Goal: Information Seeking & Learning: Learn about a topic

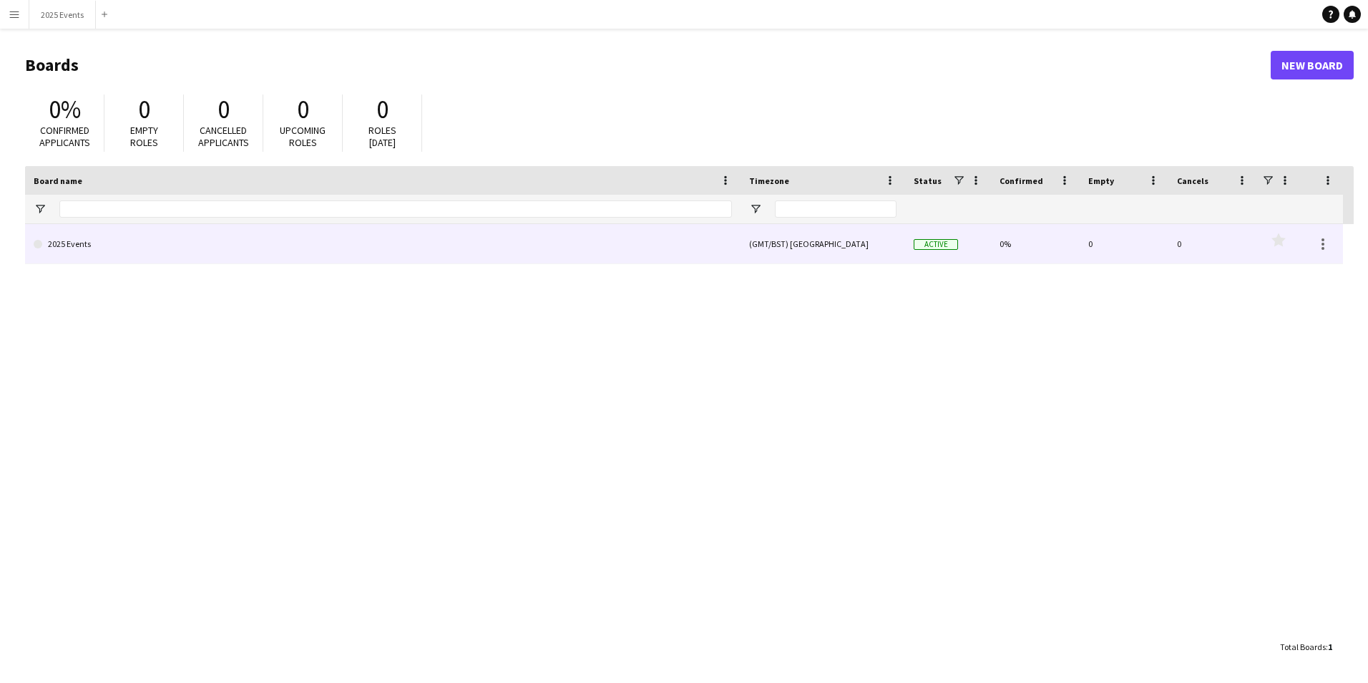
click at [107, 247] on link "2025 Events" at bounding box center [383, 244] width 699 height 40
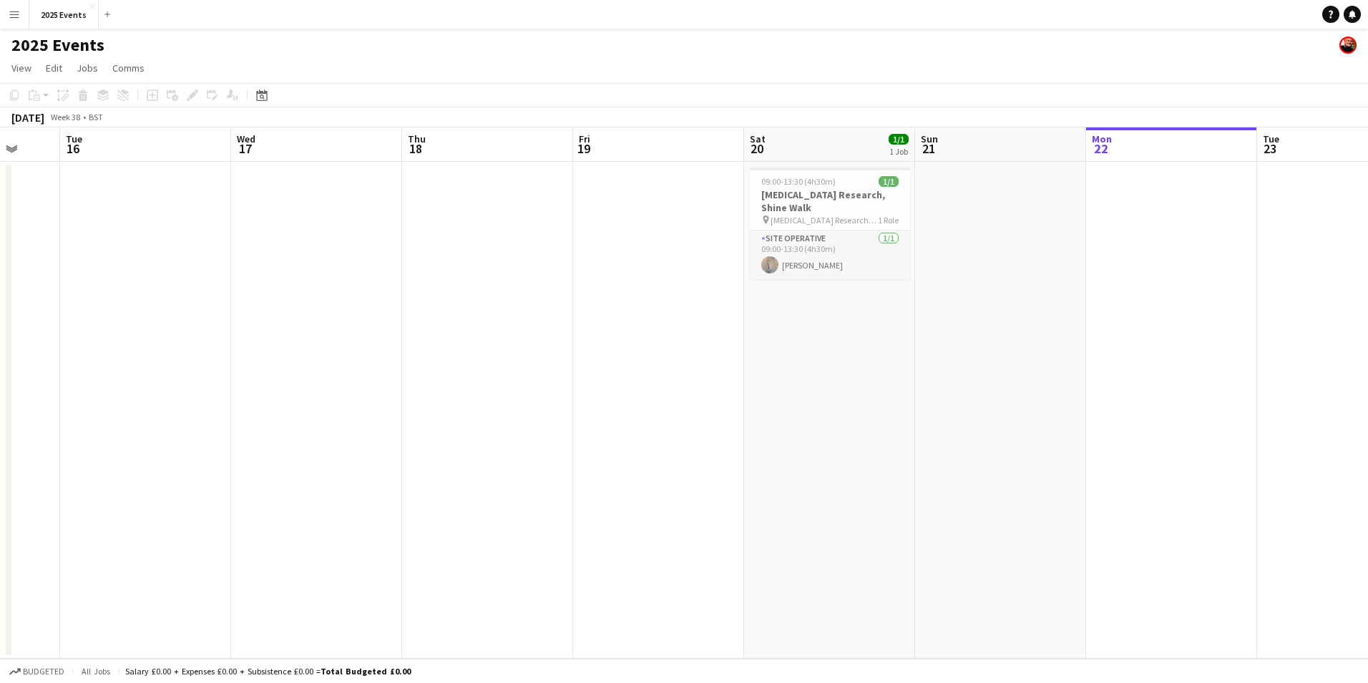
scroll to position [0, 426]
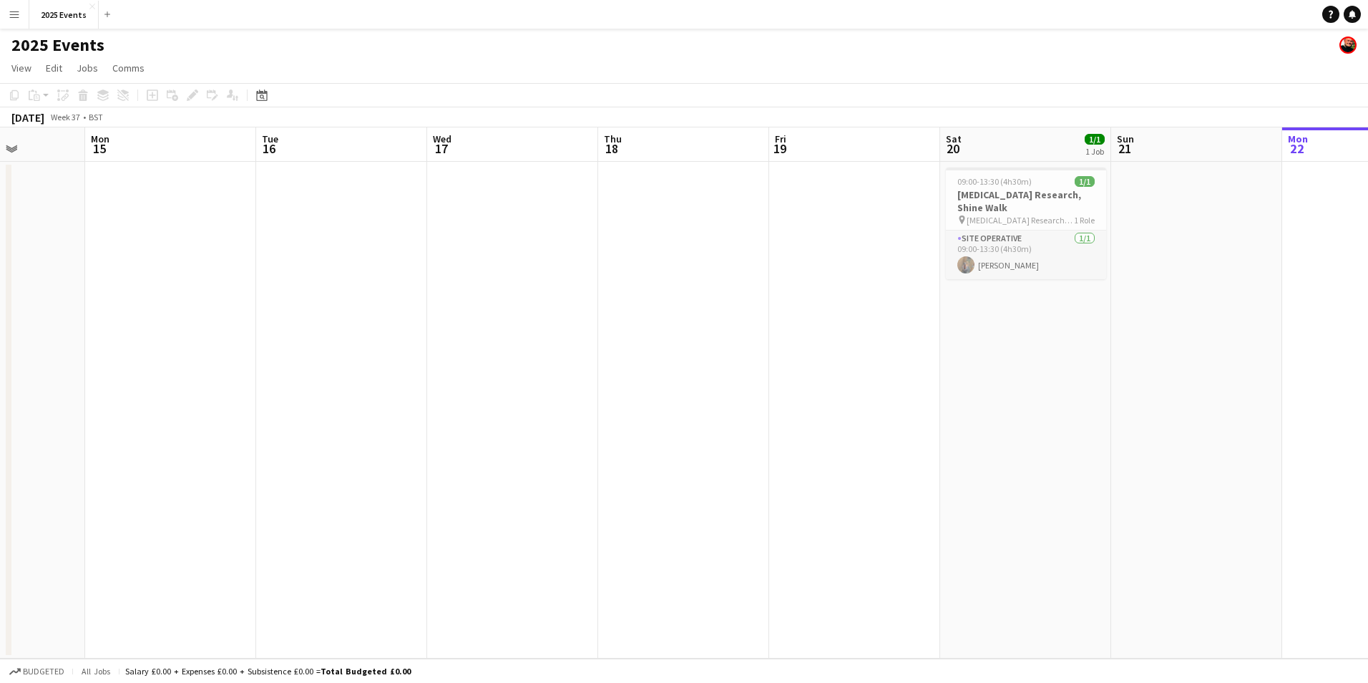
drag, startPoint x: 253, startPoint y: 394, endPoint x: 1363, endPoint y: 389, distance: 1110.8
click at [1363, 389] on app-calendar-viewport "Fri 12 Sat 13 1/1 1 Job Sun 14 Mon 15 Tue 16 Wed 17 Thu 18 Fri 19 Sat 20 1/1 1 …" at bounding box center [684, 392] width 1368 height 531
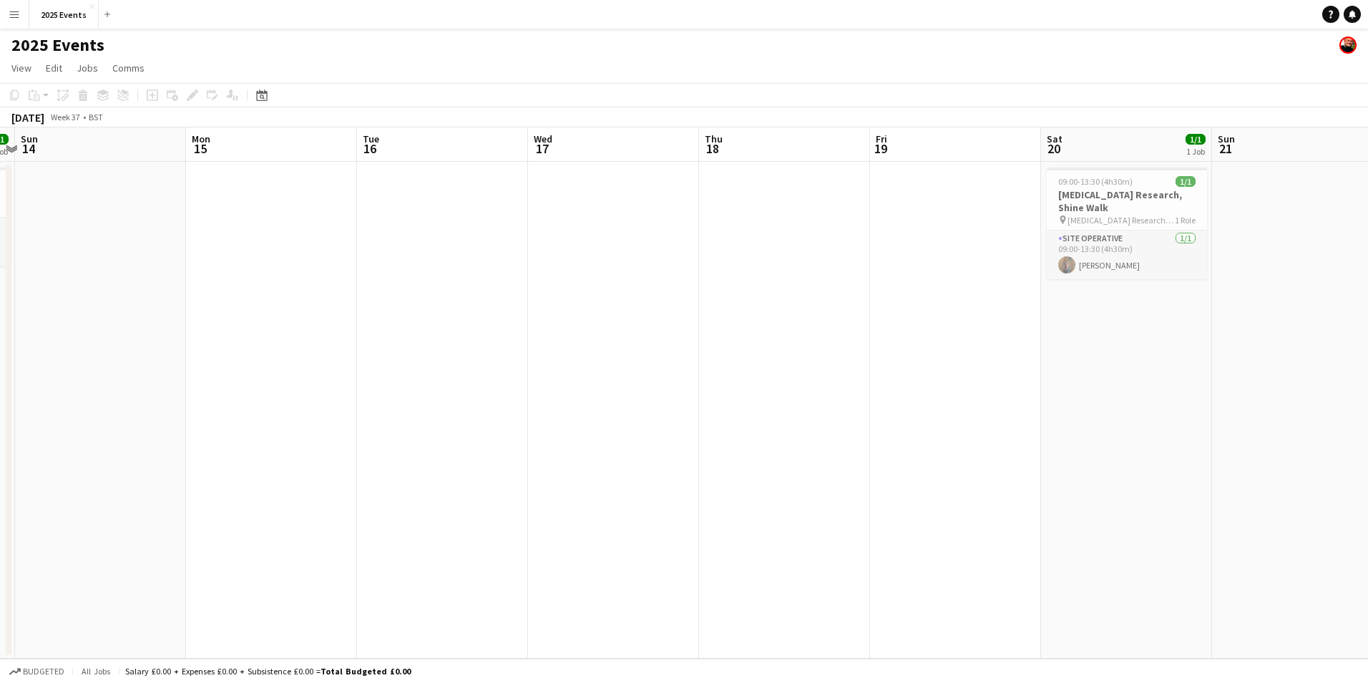
scroll to position [0, 506]
drag, startPoint x: 335, startPoint y: 402, endPoint x: 336, endPoint y: 419, distance: 16.5
click at [336, 419] on app-calendar-viewport "Thu 11 1/1 1 Job Fri 12 Sat 13 1/1 1 Job Sun 14 Mon 15 Tue 16 Wed 17 Thu 18 Fri…" at bounding box center [684, 392] width 1368 height 531
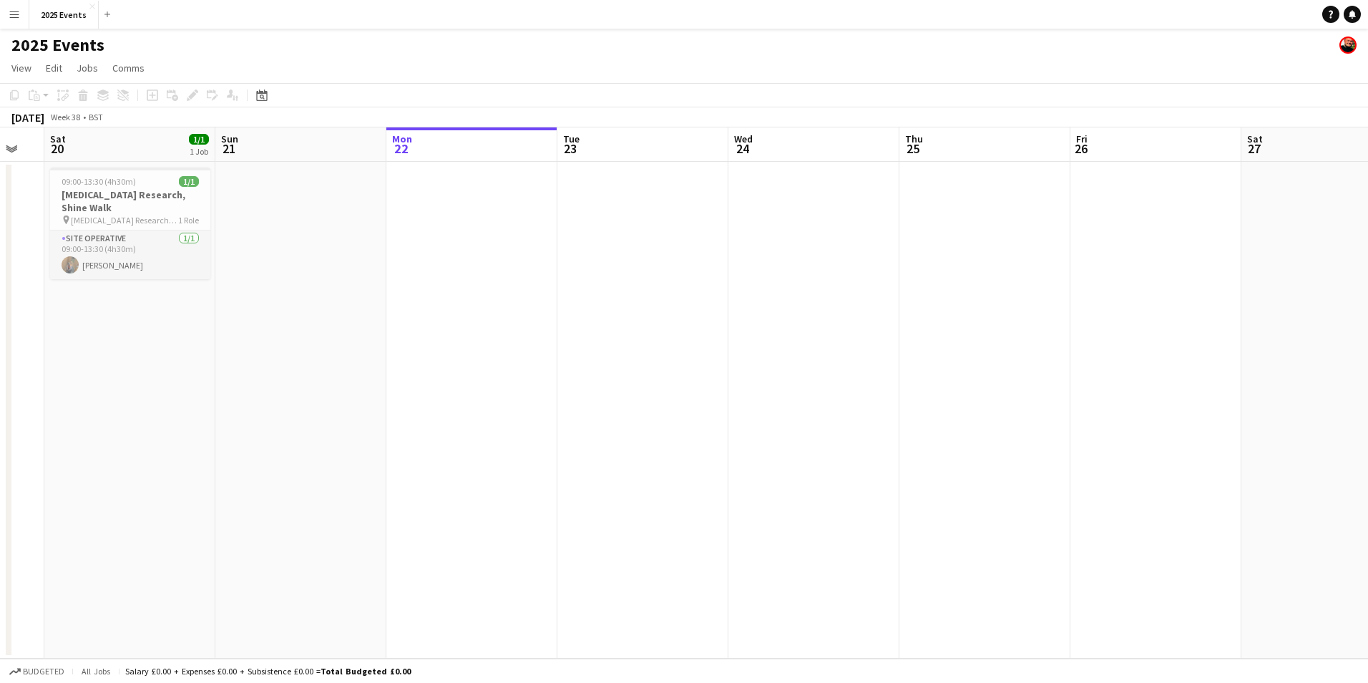
drag, startPoint x: 1084, startPoint y: 401, endPoint x: 95, endPoint y: 431, distance: 989.5
click at [95, 431] on app-calendar-viewport "Wed 17 Thu 18 Fri 19 Sat 20 1/1 1 Job Sun 21 Mon 22 Tue 23 Wed 24 Thu 25 Fri 26…" at bounding box center [684, 392] width 1368 height 531
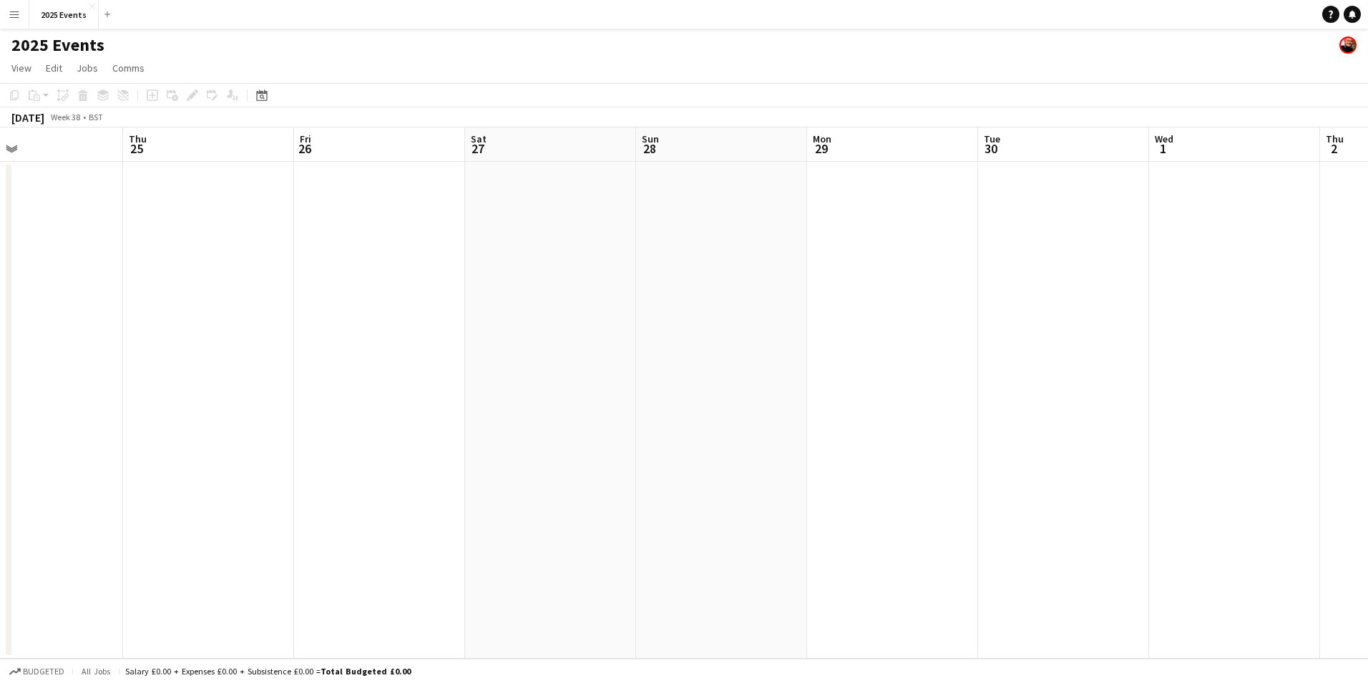
drag, startPoint x: 938, startPoint y: 409, endPoint x: 161, endPoint y: 423, distance: 776.7
click at [161, 423] on app-calendar-viewport "Sun 21 Mon 22 Tue 23 Wed 24 Thu 25 Fri 26 Sat 27 Sun 28 Mon 29 Tue 30 Wed 1 Thu…" at bounding box center [684, 392] width 1368 height 531
drag, startPoint x: 1134, startPoint y: 405, endPoint x: 349, endPoint y: 413, distance: 784.4
click at [349, 413] on app-calendar-viewport "Wed 24 Thu 25 Fri 26 Sat 27 Sun 28 Mon 29 Tue 30 Wed 1 Thu 2 Fri 3 Sat 4 Sun 5 …" at bounding box center [684, 392] width 1368 height 531
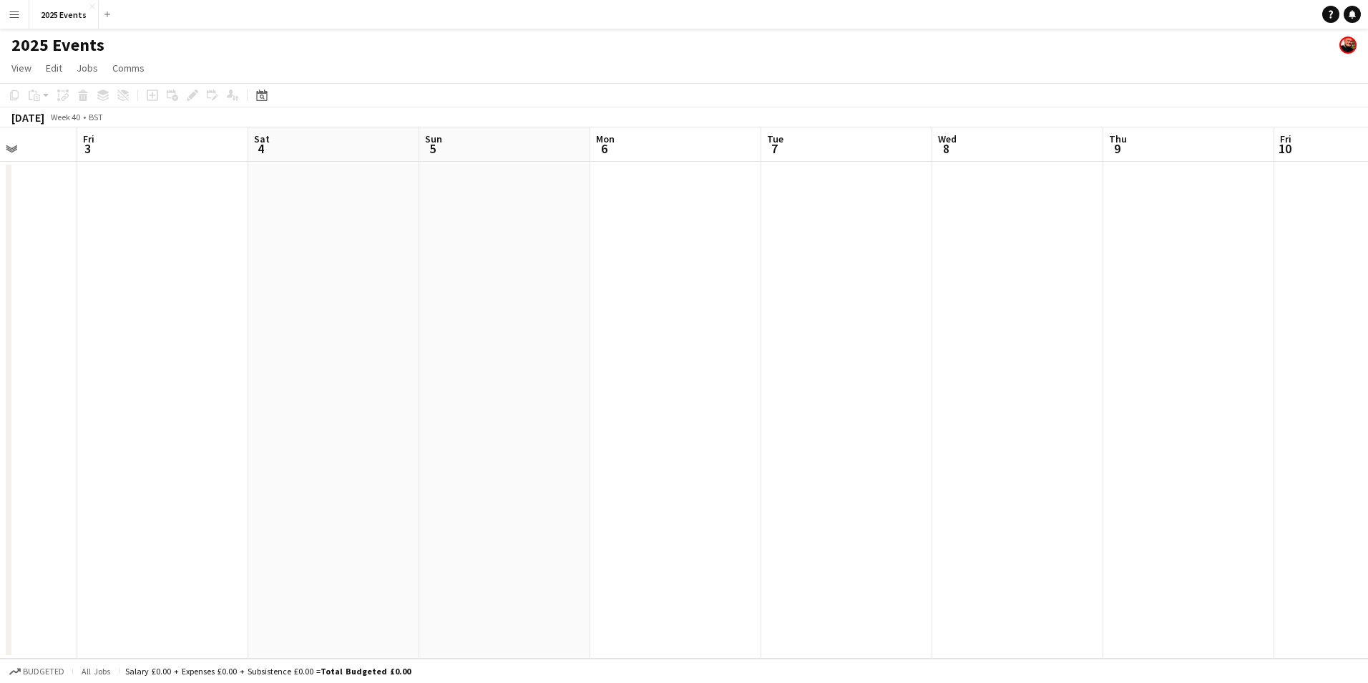
drag, startPoint x: 1207, startPoint y: 387, endPoint x: 603, endPoint y: 400, distance: 604.2
click at [603, 400] on app-calendar-viewport "Tue 30 Wed 1 Thu 2 Fri 3 Sat 4 Sun 5 Mon 6 Tue 7 Wed 8 Thu 9 Fri 10 Sat 11 Sun …" at bounding box center [684, 392] width 1368 height 531
